Goal: Transaction & Acquisition: Purchase product/service

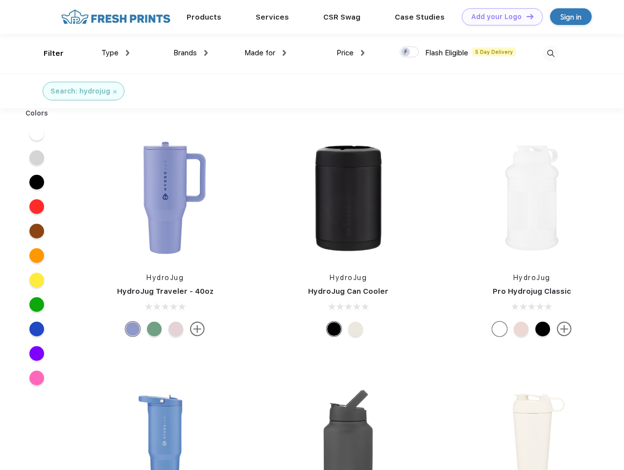
click at [499, 17] on link "Add your Logo Design Tool" at bounding box center [502, 16] width 81 height 17
click at [0, 0] on div "Design Tool" at bounding box center [0, 0] width 0 height 0
click at [525, 16] on link "Add your Logo Design Tool" at bounding box center [502, 16] width 81 height 17
click at [47, 53] on div "Filter" at bounding box center [54, 53] width 20 height 11
click at [116, 53] on span "Type" at bounding box center [109, 52] width 17 height 9
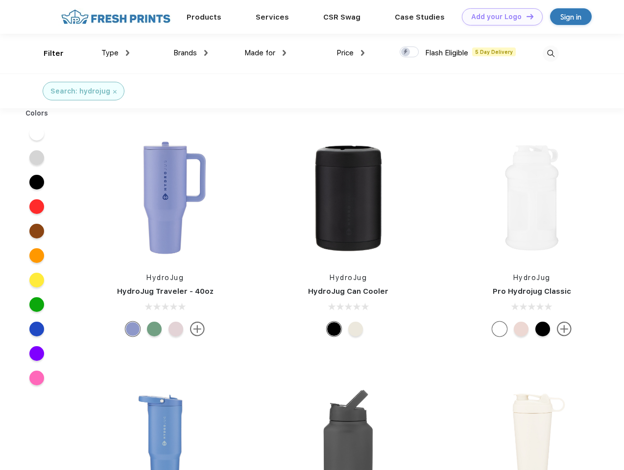
click at [190, 53] on span "Brands" at bounding box center [185, 52] width 24 height 9
click at [265, 53] on span "Made for" at bounding box center [259, 52] width 31 height 9
click at [351, 53] on span "Price" at bounding box center [344, 52] width 17 height 9
click at [409, 52] on div at bounding box center [409, 52] width 19 height 11
click at [406, 52] on input "checkbox" at bounding box center [403, 49] width 6 height 6
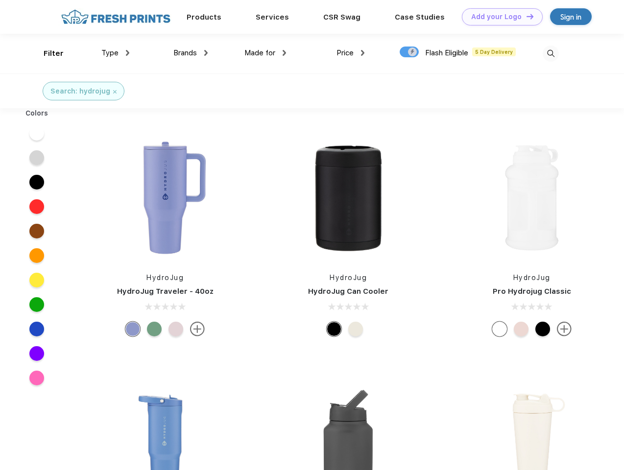
click at [550, 53] on img at bounding box center [551, 54] width 16 height 16
